Goal: Task Accomplishment & Management: Manage account settings

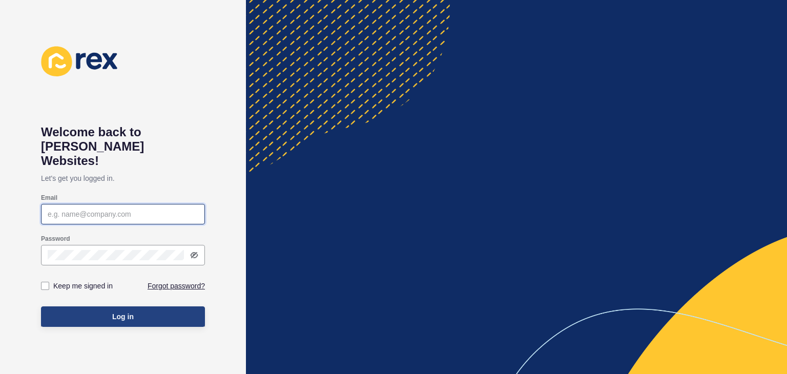
type input "[EMAIL_ADDRESS][PERSON_NAME][DOMAIN_NAME]"
drag, startPoint x: 136, startPoint y: 301, endPoint x: 142, endPoint y: 300, distance: 6.2
click at [138, 306] on button "Log in" at bounding box center [123, 316] width 164 height 20
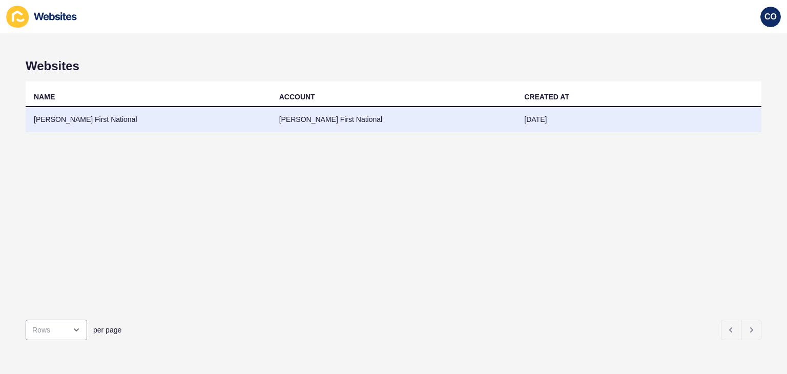
click at [62, 118] on td "[PERSON_NAME] First National" at bounding box center [148, 119] width 245 height 25
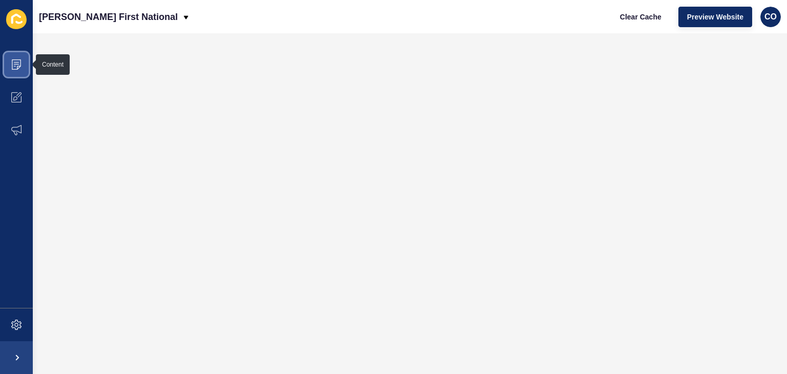
click at [18, 66] on icon at bounding box center [16, 64] width 10 height 10
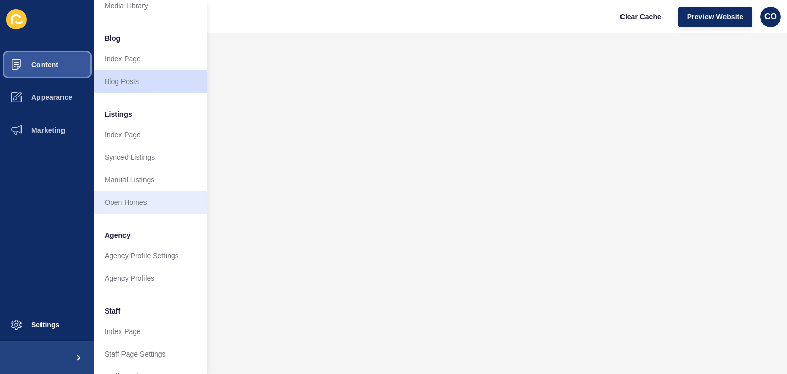
scroll to position [102, 0]
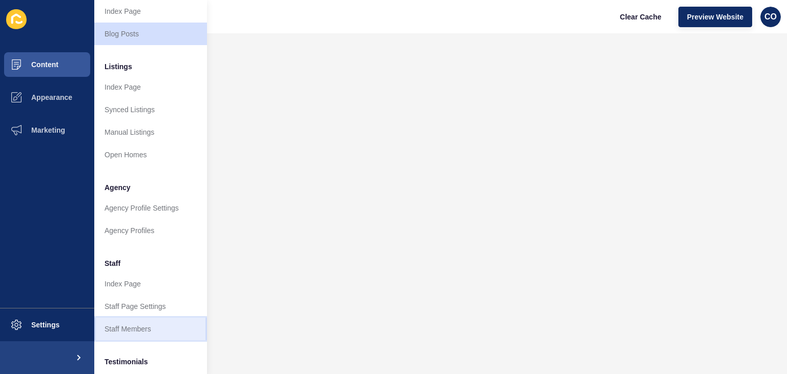
click at [155, 327] on link "Staff Members" at bounding box center [150, 329] width 113 height 23
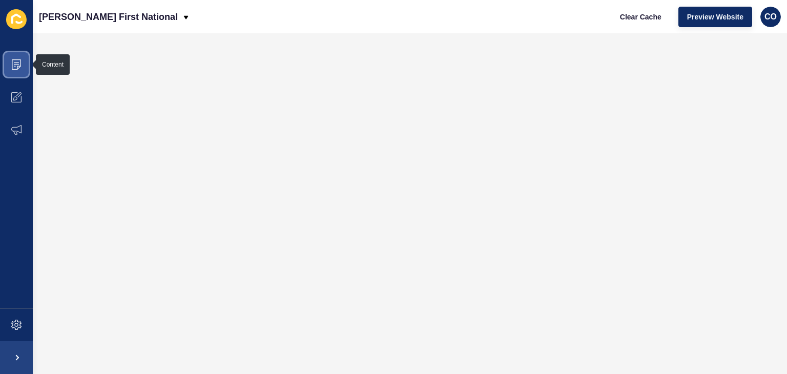
click at [17, 64] on icon at bounding box center [16, 64] width 5 height 1
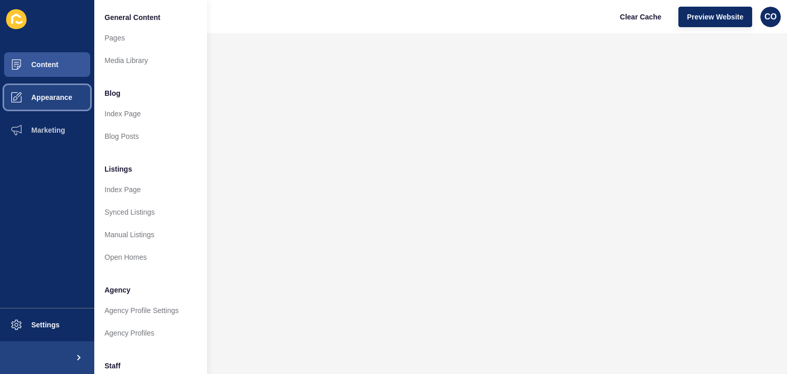
click at [54, 97] on span "Appearance" at bounding box center [35, 97] width 74 height 8
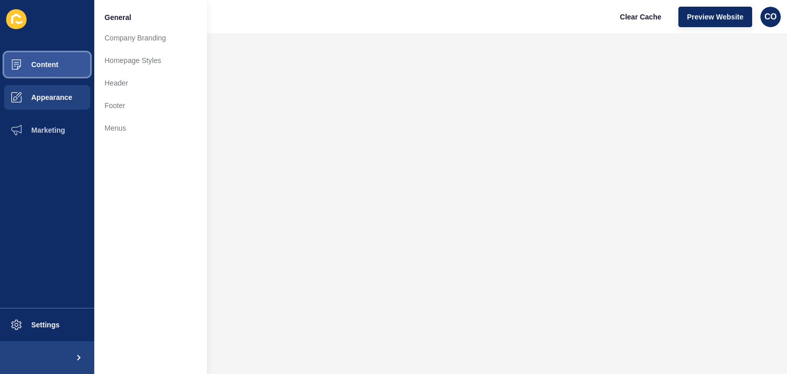
click at [59, 66] on button "Content" at bounding box center [47, 64] width 94 height 33
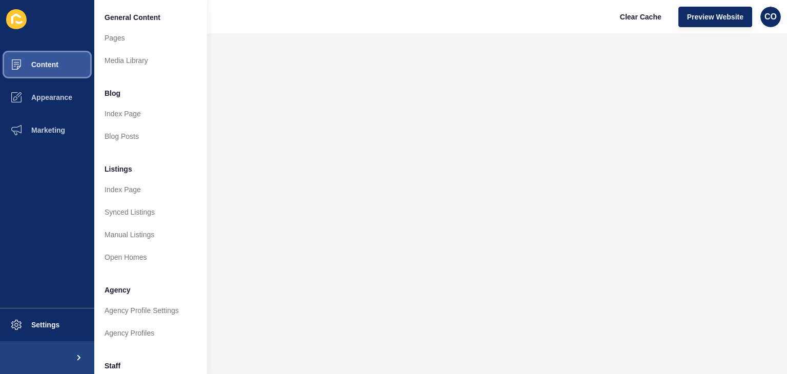
click at [59, 67] on button "Content" at bounding box center [47, 64] width 94 height 33
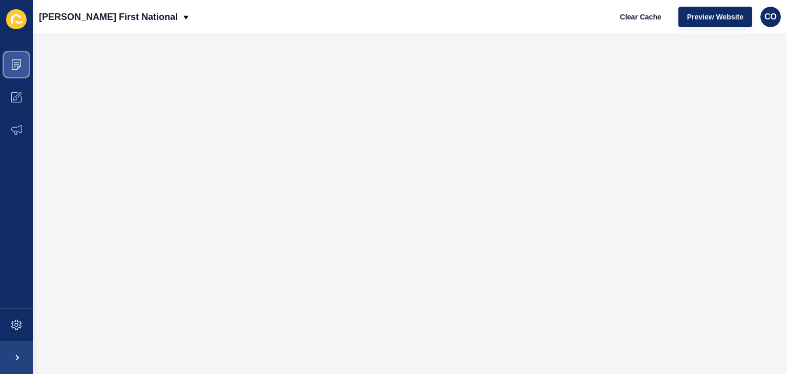
click at [15, 70] on span at bounding box center [16, 64] width 33 height 33
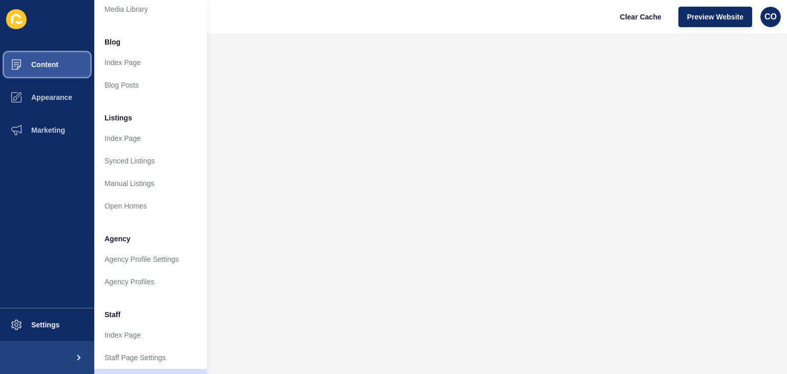
scroll to position [102, 0]
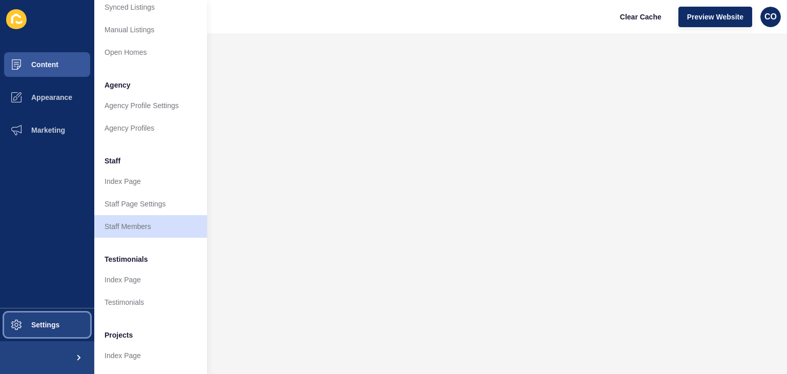
click at [48, 327] on span "Settings" at bounding box center [28, 325] width 61 height 8
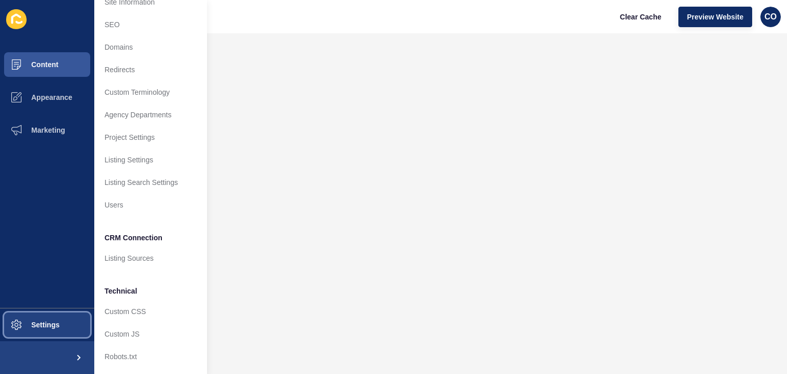
scroll to position [44, 0]
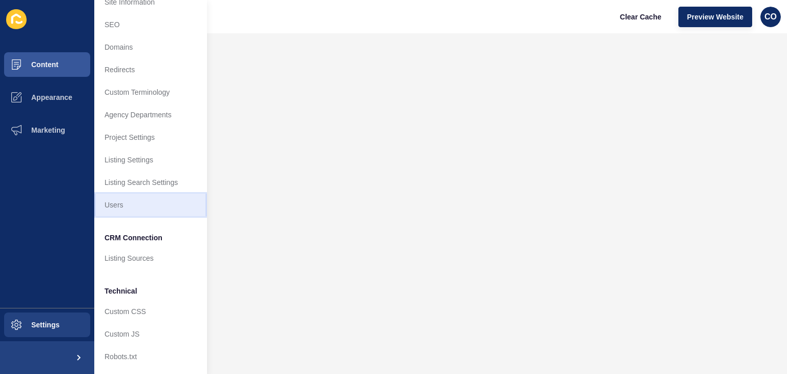
click at [117, 194] on link "Users" at bounding box center [150, 205] width 113 height 23
